Goal: Information Seeking & Learning: Learn about a topic

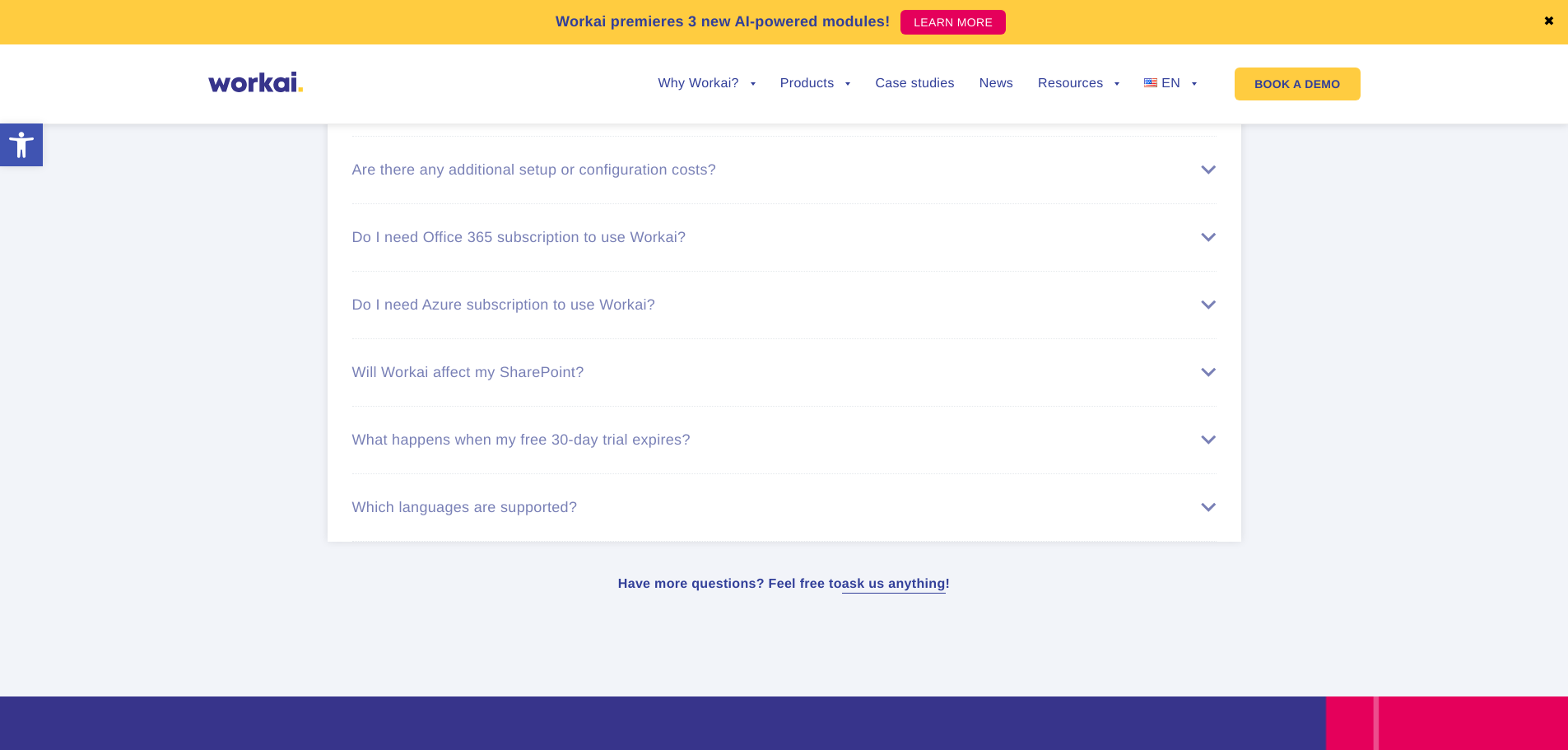
scroll to position [9532, 0]
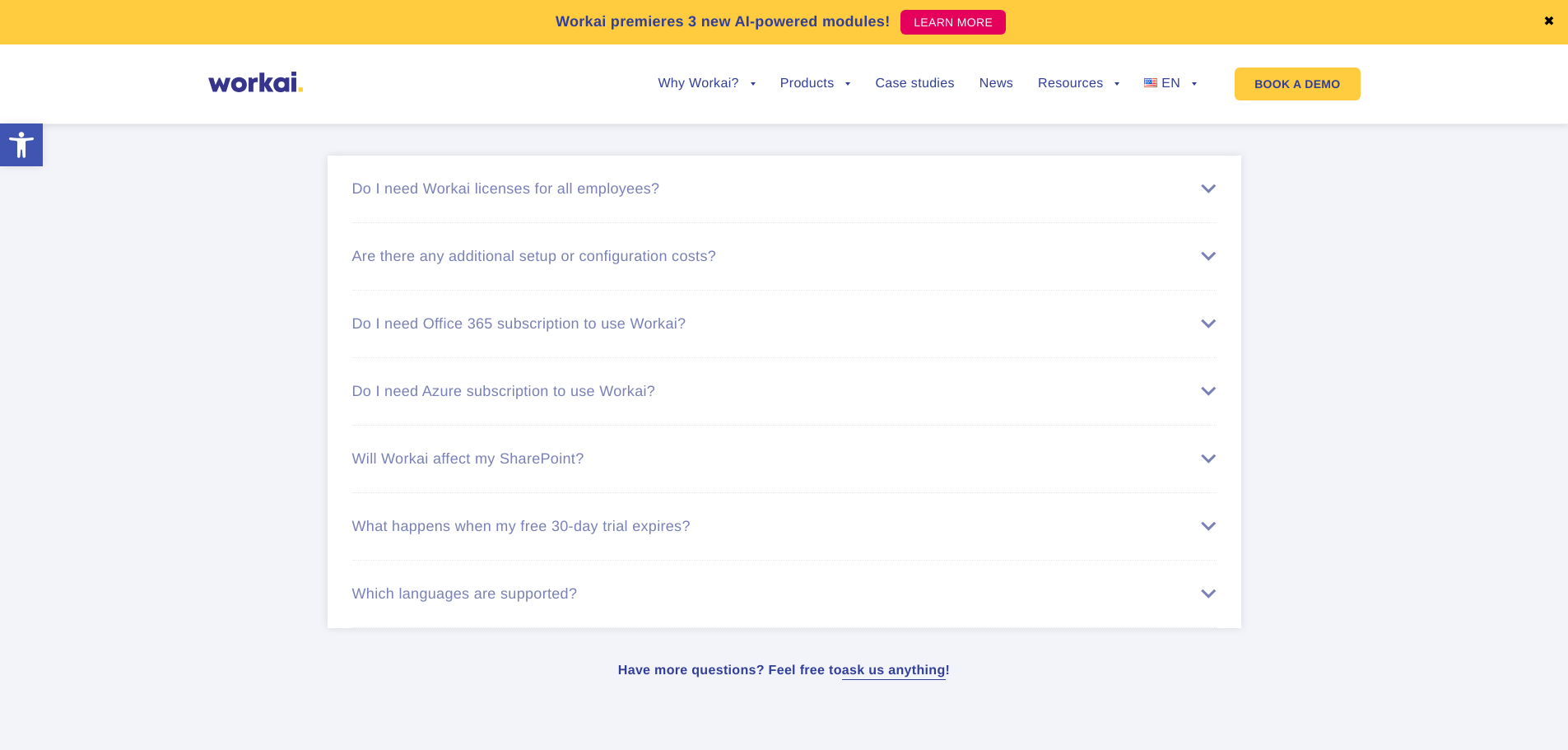
click at [726, 412] on li "Do I need Azure subscription to use Workai? You don’t need your own Azure subsc…" at bounding box center [784, 391] width 864 height 67
click at [517, 400] on div "Do I need Azure subscription to use Workai?" at bounding box center [784, 391] width 864 height 17
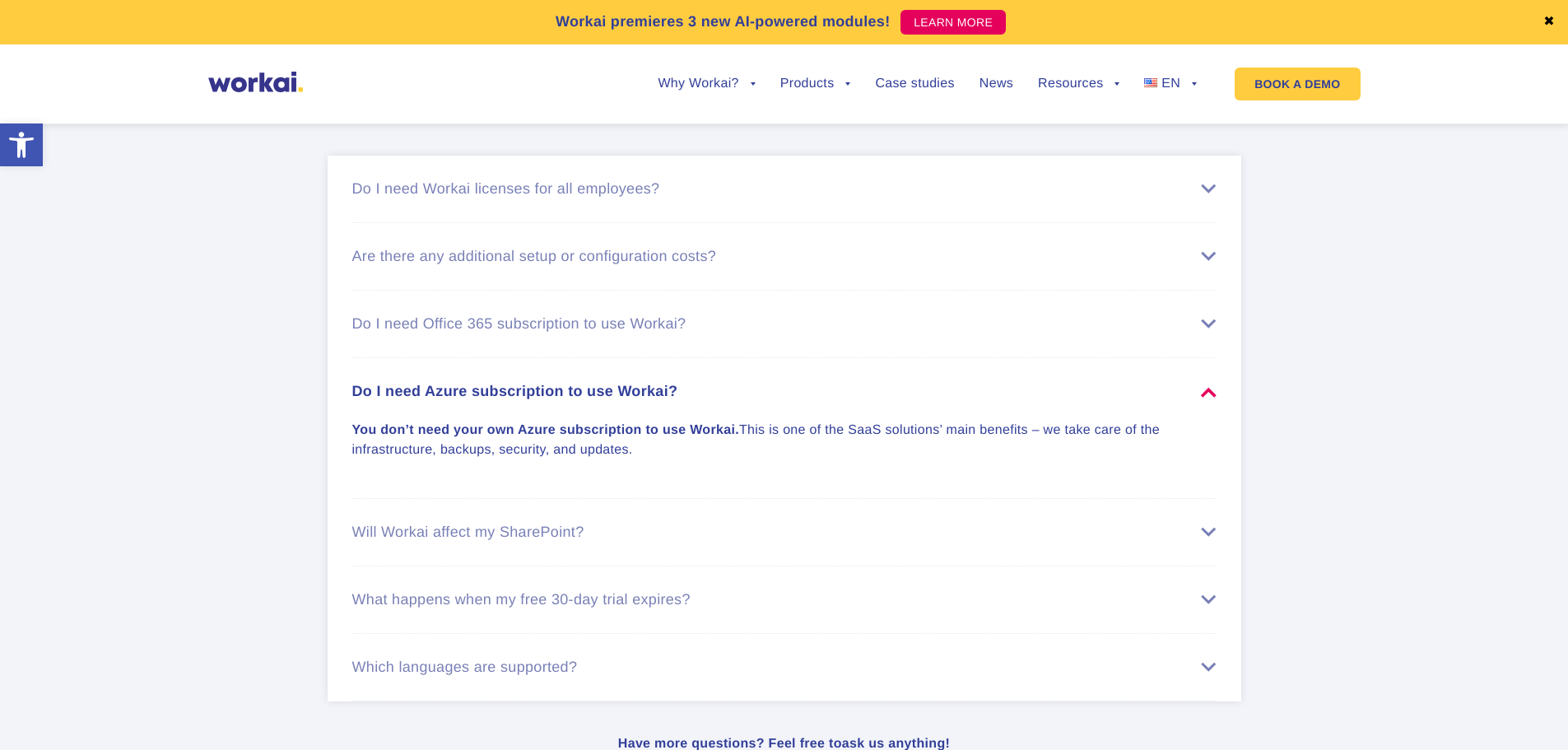
click at [598, 394] on div "Do I need Azure subscription to use Workai?" at bounding box center [784, 391] width 864 height 17
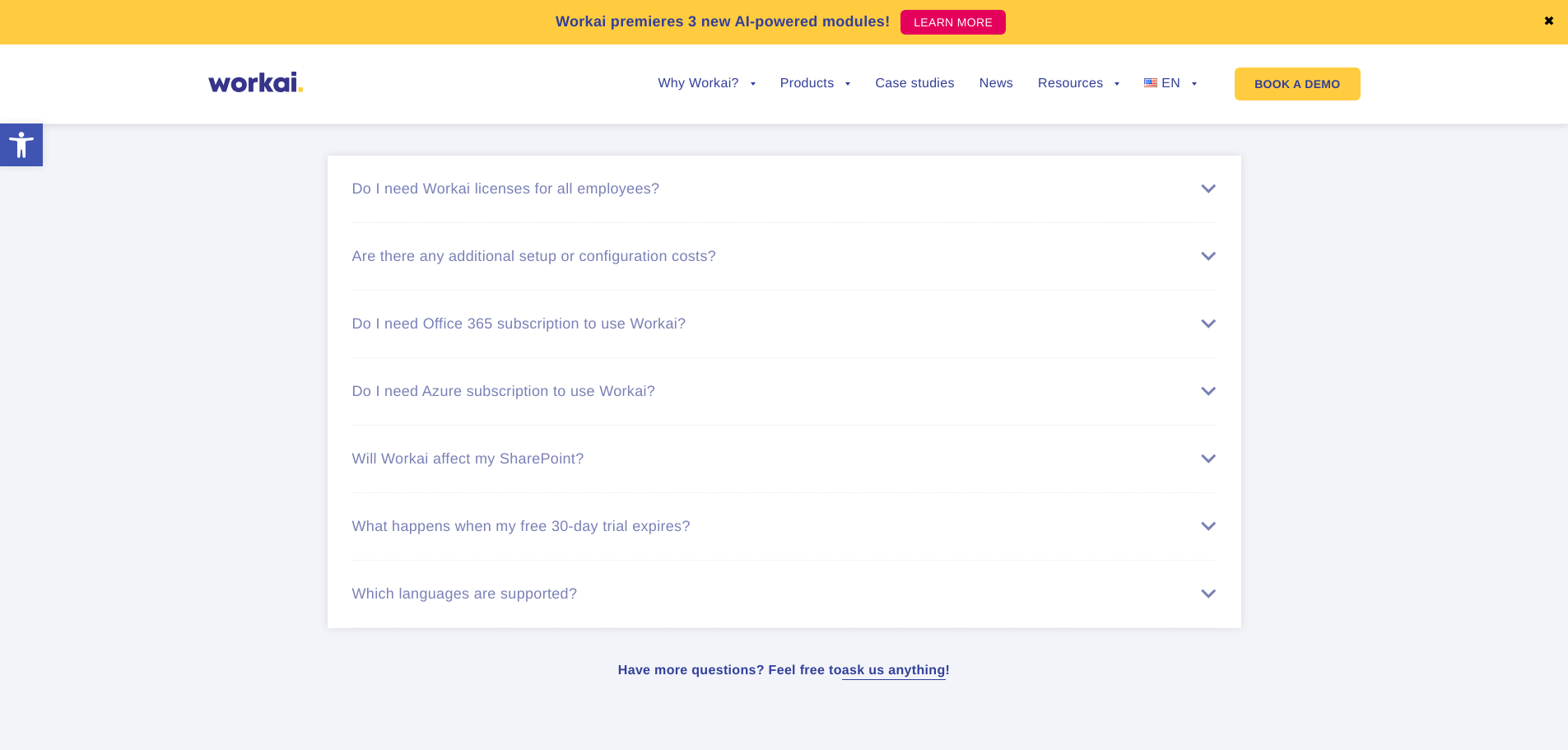
click at [511, 482] on li "Will Workai affect my SharePoint? With Workai, your SharePoint stays untouched …" at bounding box center [784, 459] width 864 height 67
click at [511, 468] on div "Will Workai affect my SharePoint?" at bounding box center [784, 459] width 864 height 17
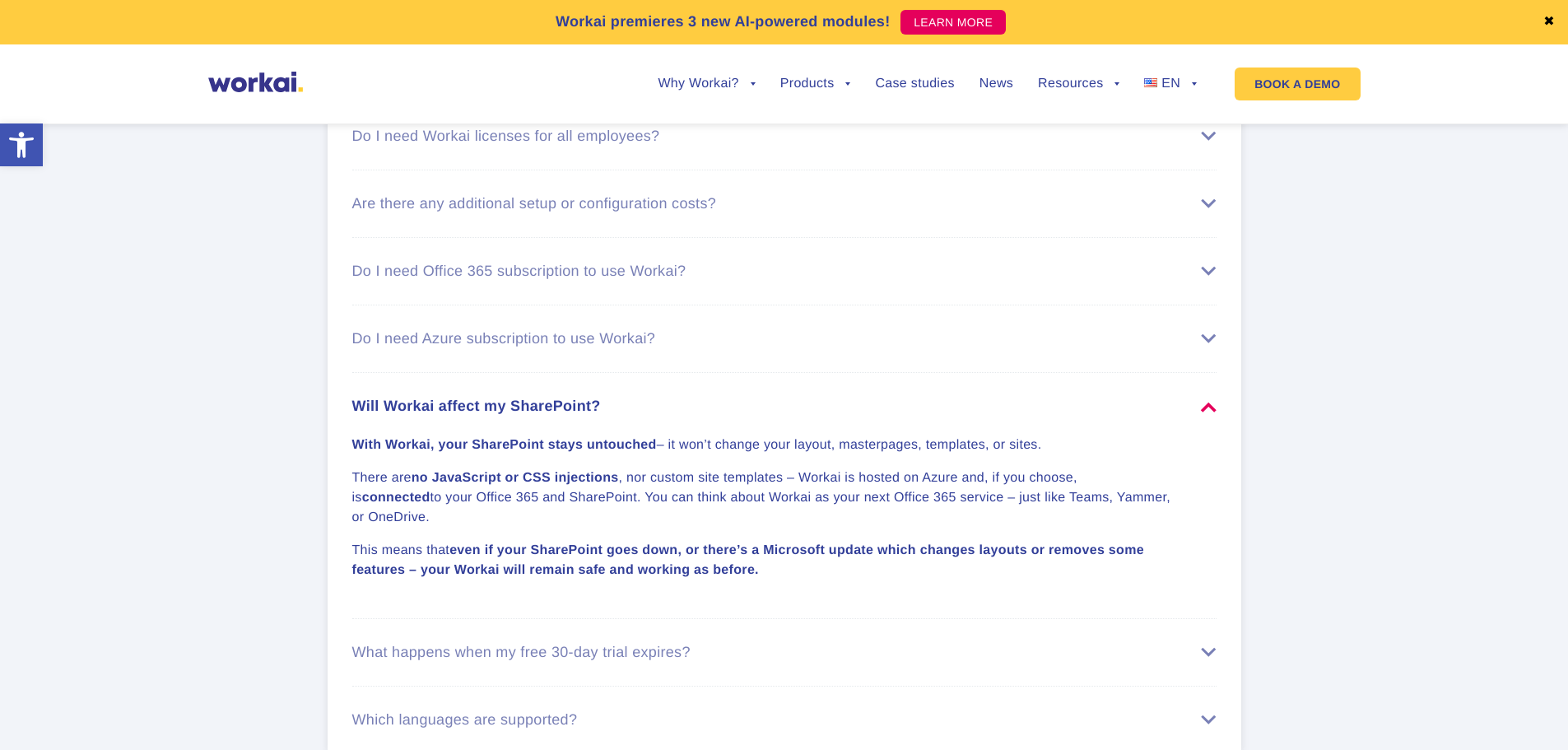
scroll to position [9615, 0]
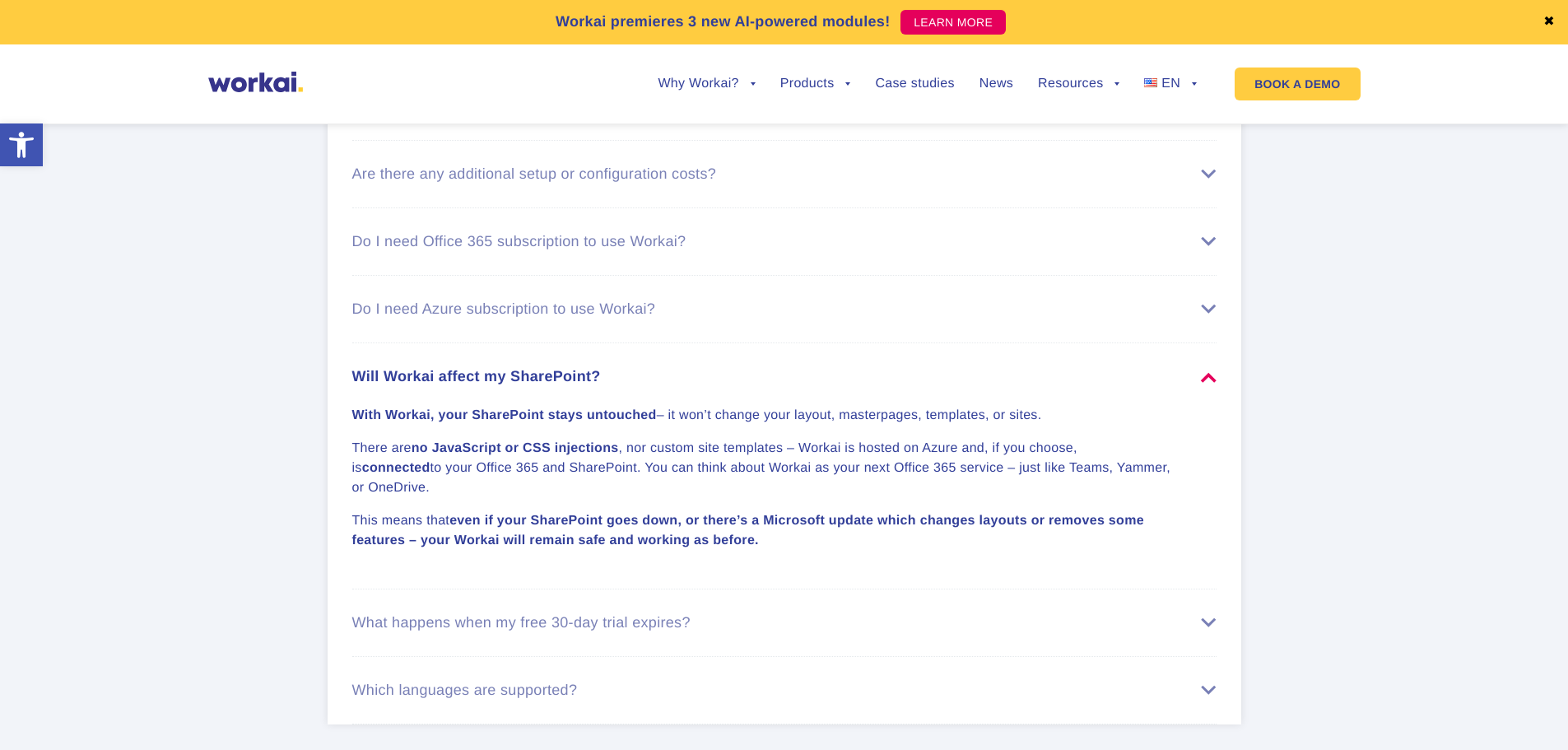
click at [538, 384] on div "Will Workai affect my SharePoint?" at bounding box center [784, 376] width 864 height 17
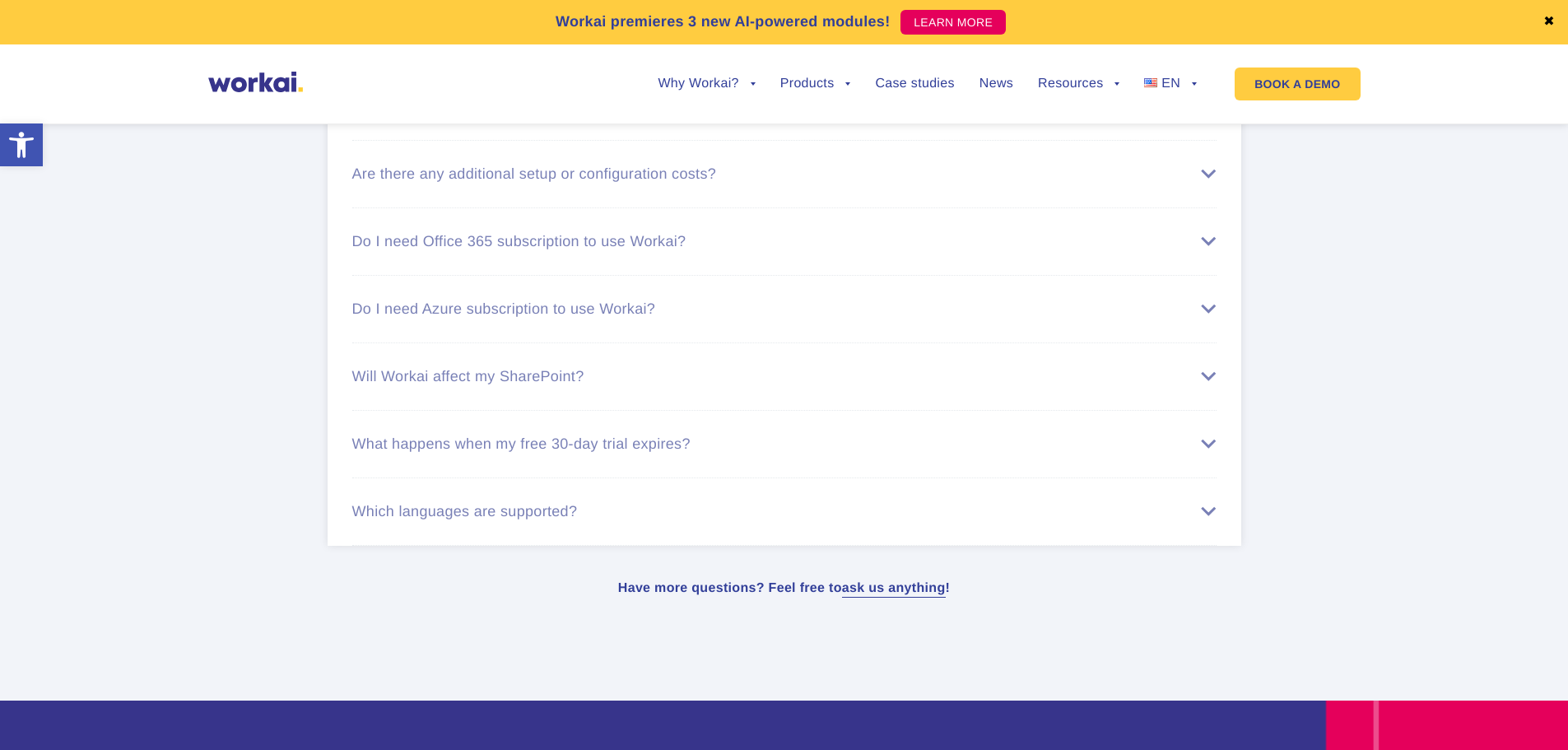
click at [540, 232] on li "Do I need Office 365 subscription to use Workai? Despite out-the-box integratio…" at bounding box center [784, 242] width 864 height 67
click at [546, 239] on li "Do I need Office 365 subscription to use Workai? Despite out-the-box integratio…" at bounding box center [784, 242] width 864 height 67
click at [551, 247] on div "Do I need Office 365 subscription to use Workai?" at bounding box center [784, 241] width 864 height 17
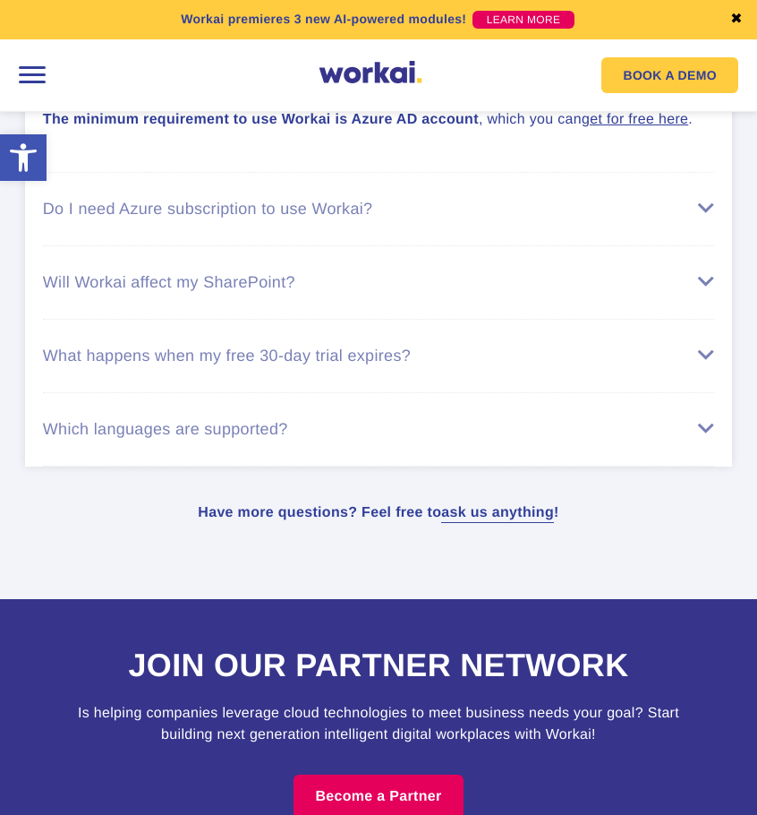
scroll to position [9189, 0]
